Goal: Task Accomplishment & Management: Complete application form

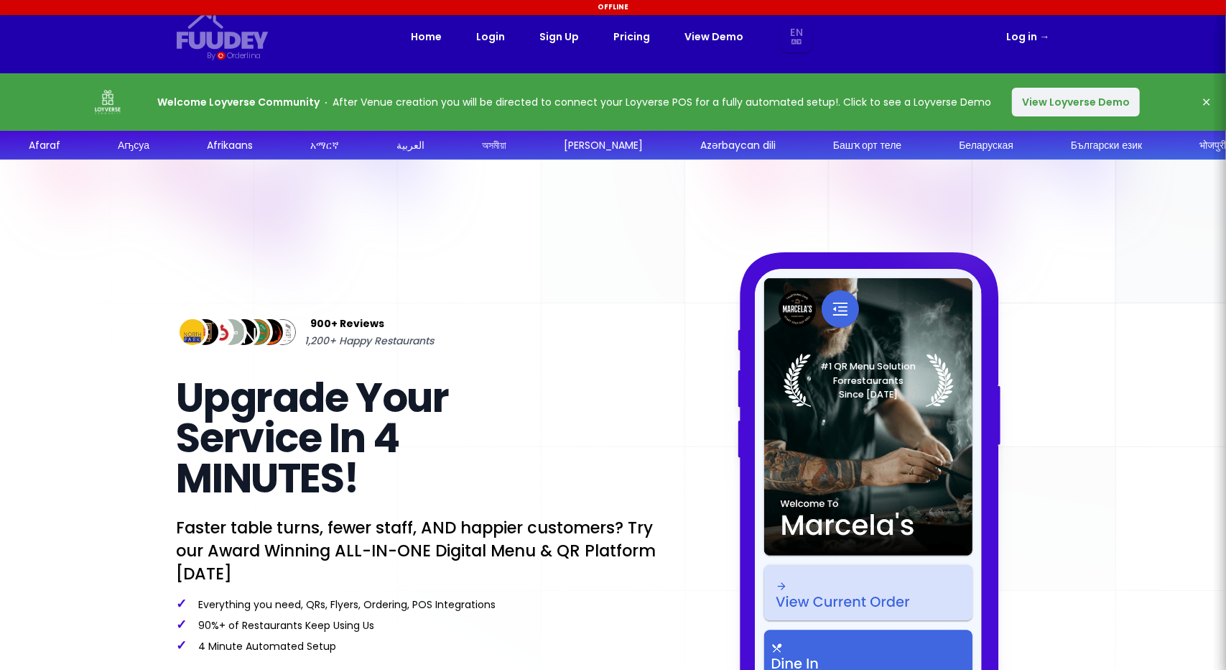
select select "en"
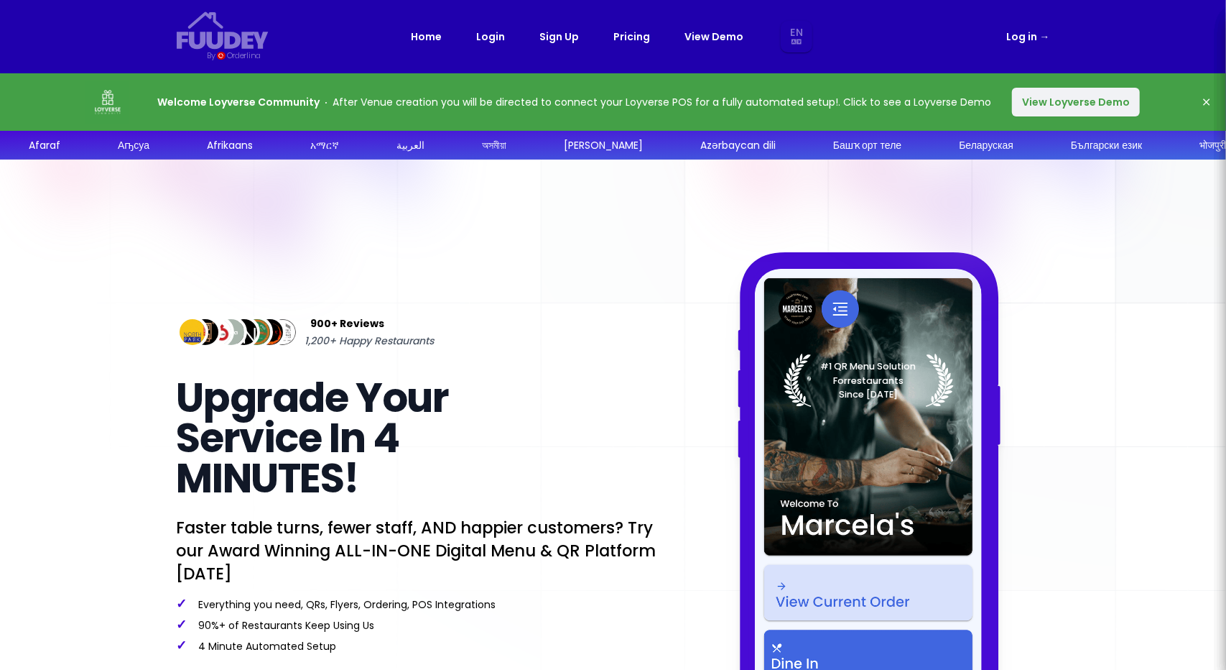
select select "en"
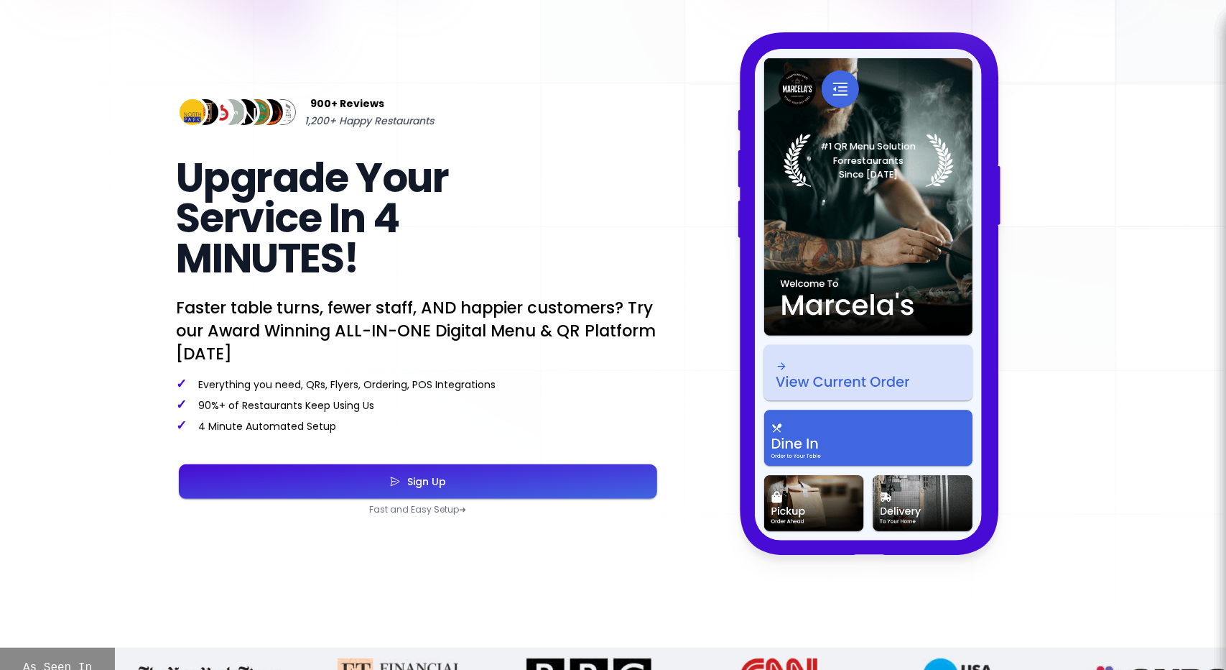
scroll to position [221, 0]
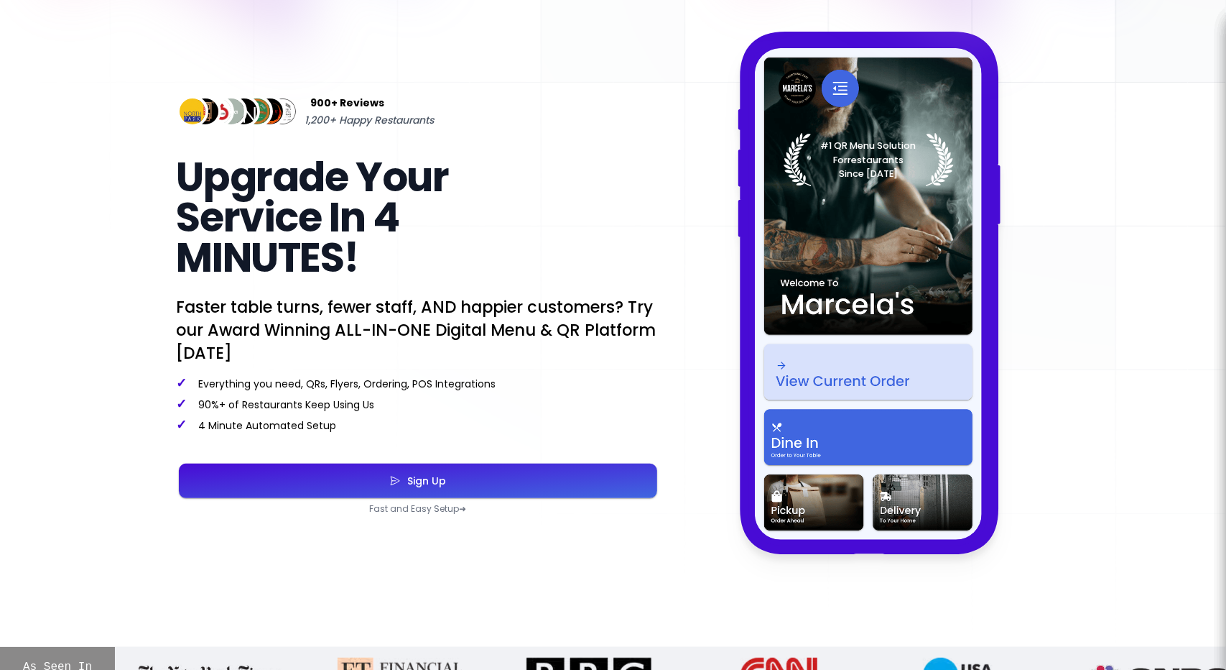
click at [418, 478] on div "Sign Up" at bounding box center [424, 481] width 46 height 10
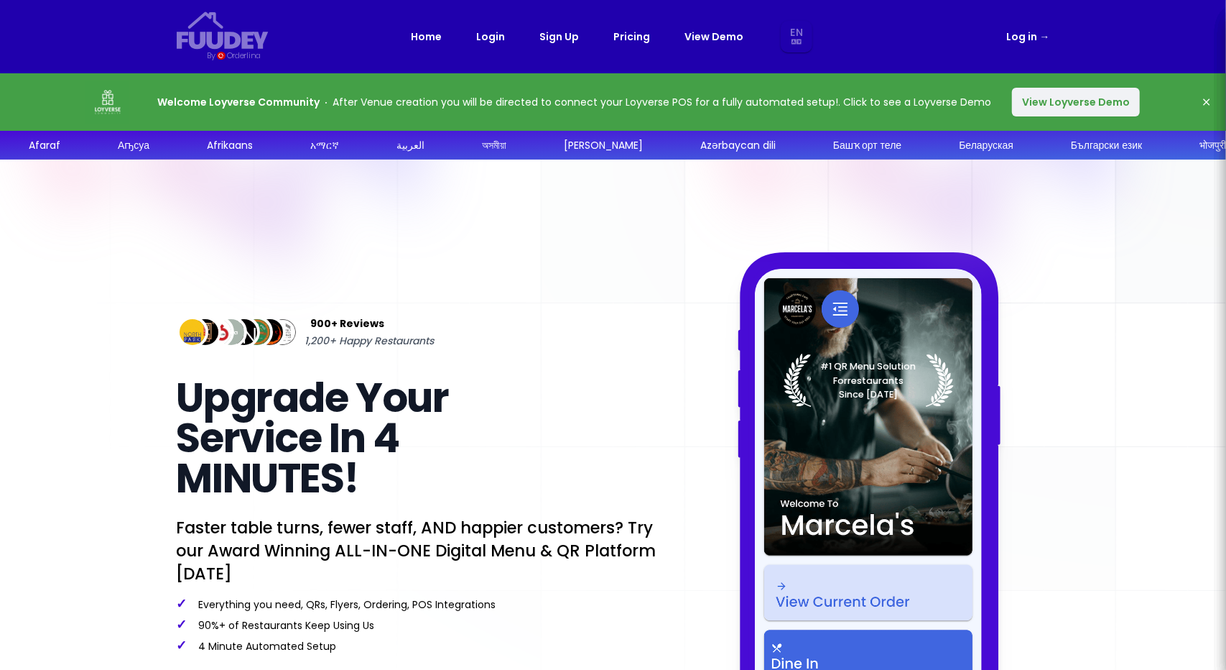
select select "en"
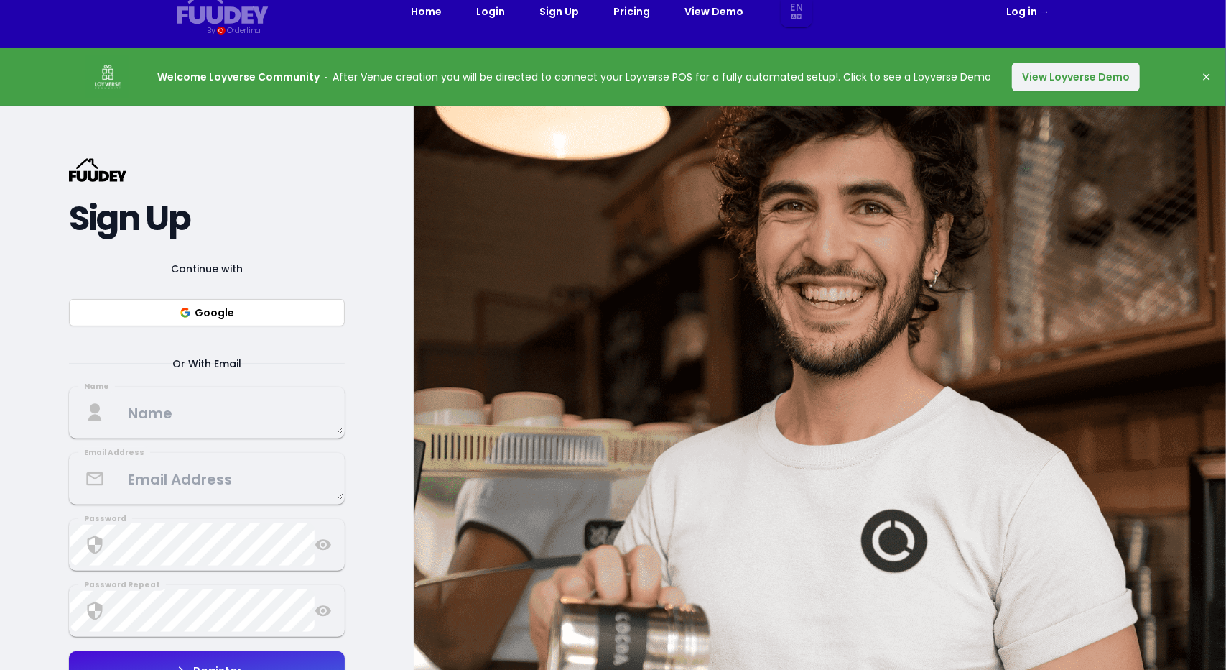
scroll to position [33, 0]
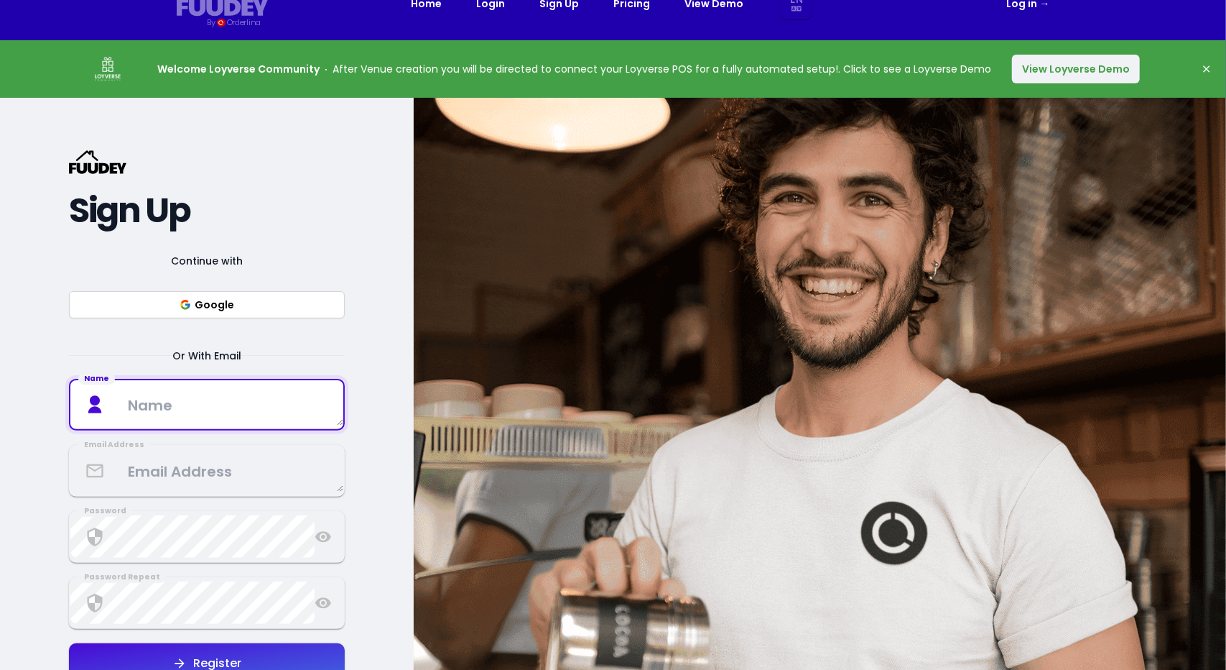
click at [216, 419] on textarea at bounding box center [206, 404] width 273 height 42
type textarea "Toa"
select select "en"
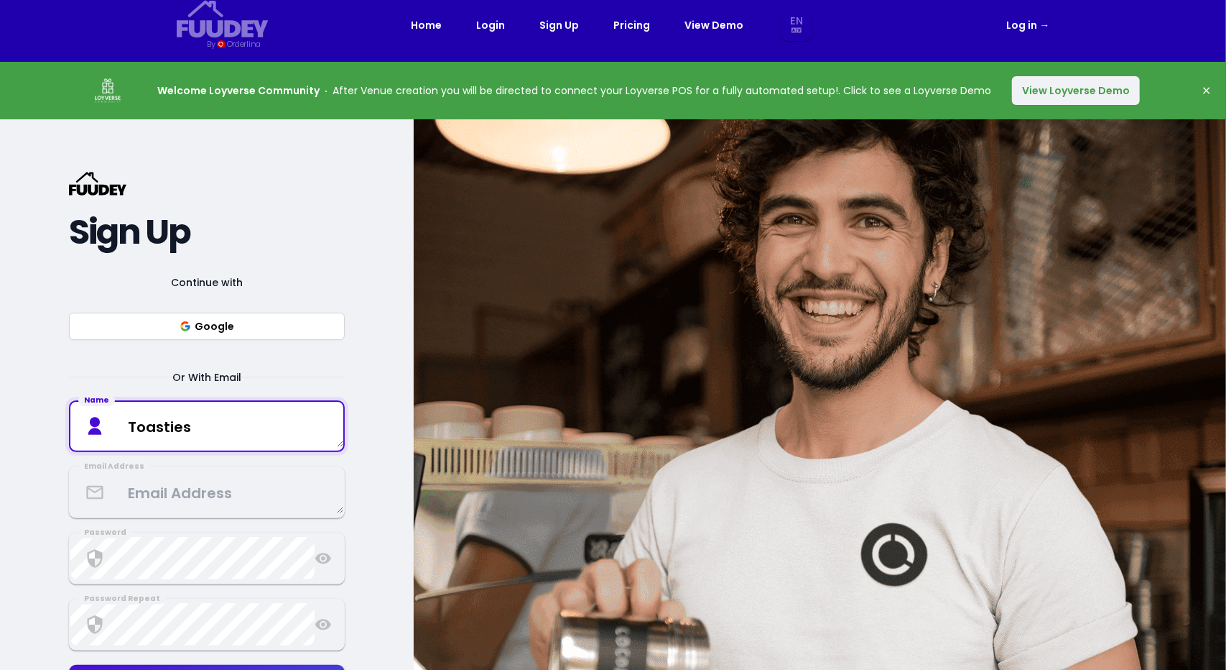
scroll to position [12, 0]
type textarea "Toasties"
click at [1038, 93] on button "View Loyverse Demo" at bounding box center [1076, 89] width 128 height 29
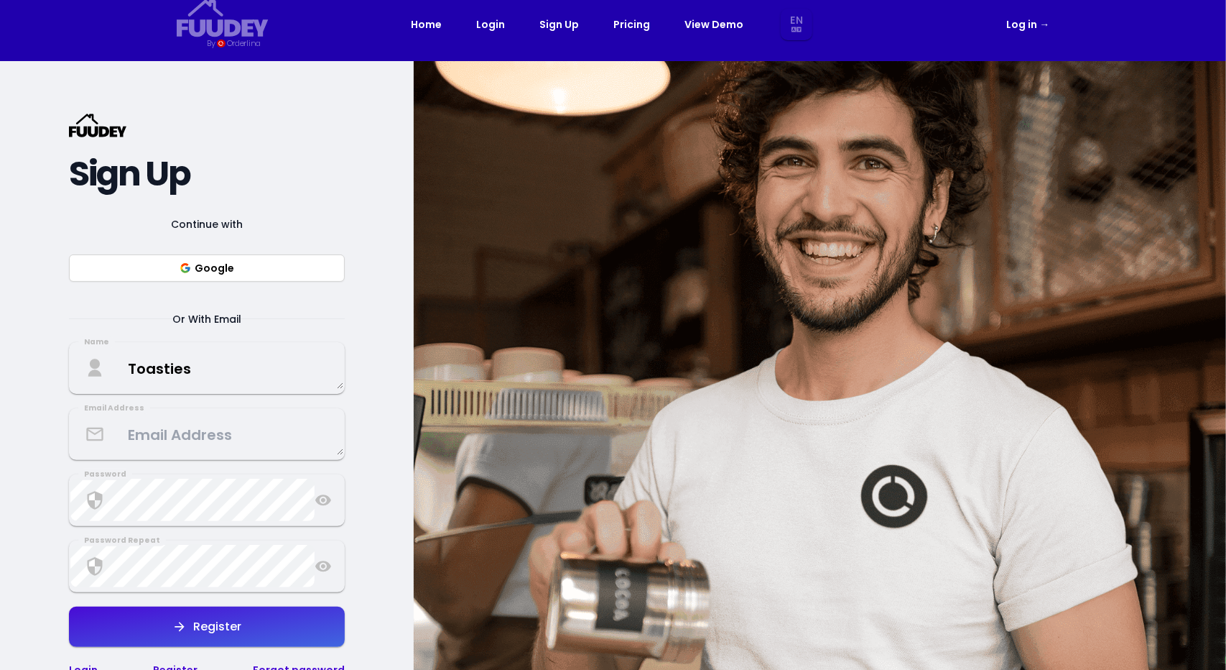
select select "en"
